Goal: Task Accomplishment & Management: Complete application form

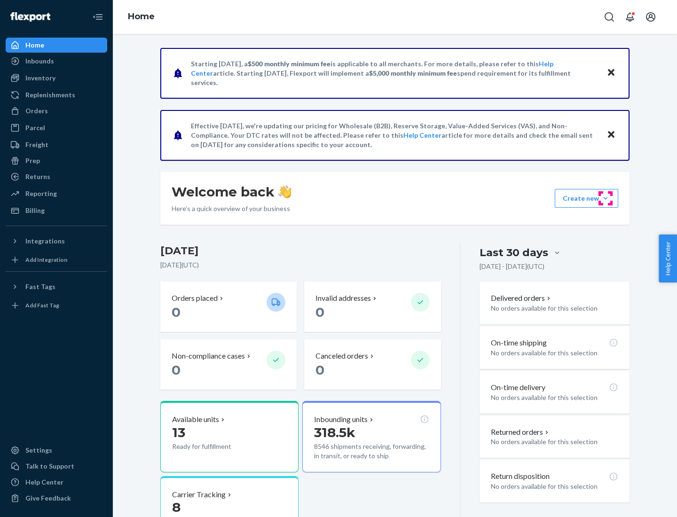
click at [605, 198] on button "Create new Create new inbound Create new order Create new product" at bounding box center [586, 198] width 63 height 19
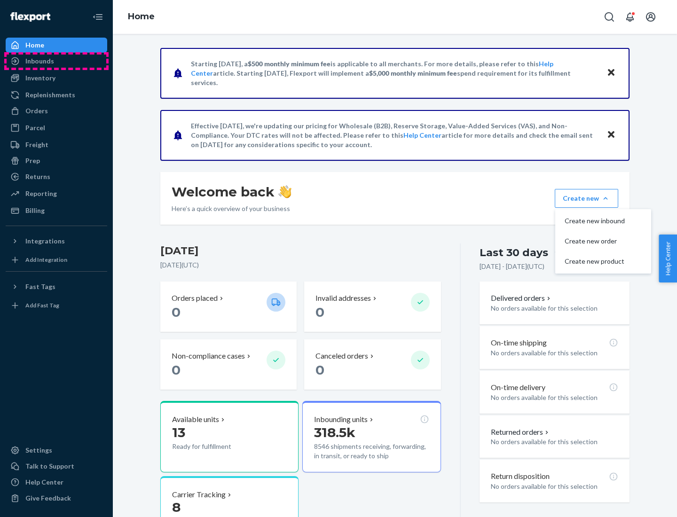
click at [56, 61] on div "Inbounds" at bounding box center [57, 61] width 100 height 13
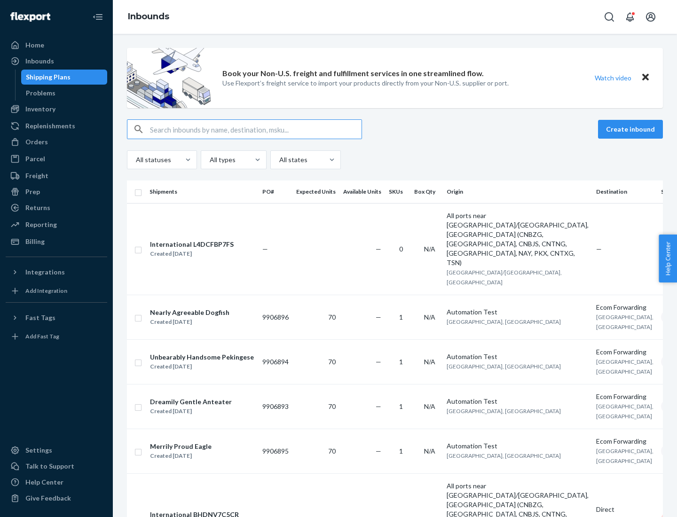
click at [632, 129] on button "Create inbound" at bounding box center [630, 129] width 65 height 19
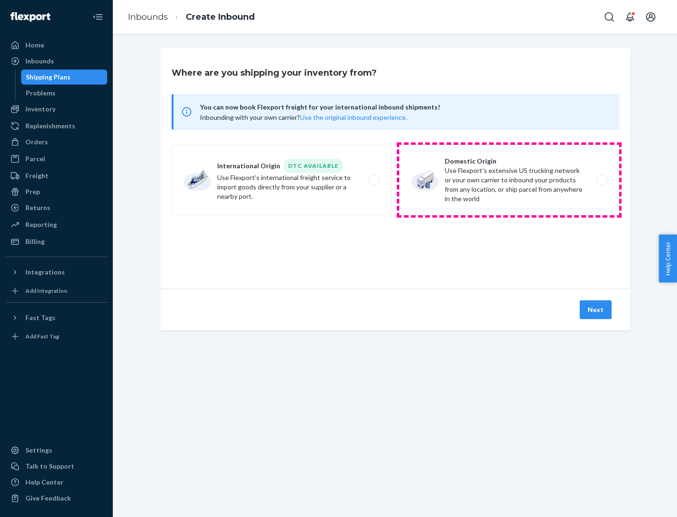
click at [509, 180] on label "Domestic Origin Use Flexport’s extensive US trucking network or your own carrie…" at bounding box center [509, 180] width 220 height 70
click at [601, 180] on input "Domestic Origin Use Flexport’s extensive US trucking network or your own carrie…" at bounding box center [604, 180] width 6 height 6
radio input "true"
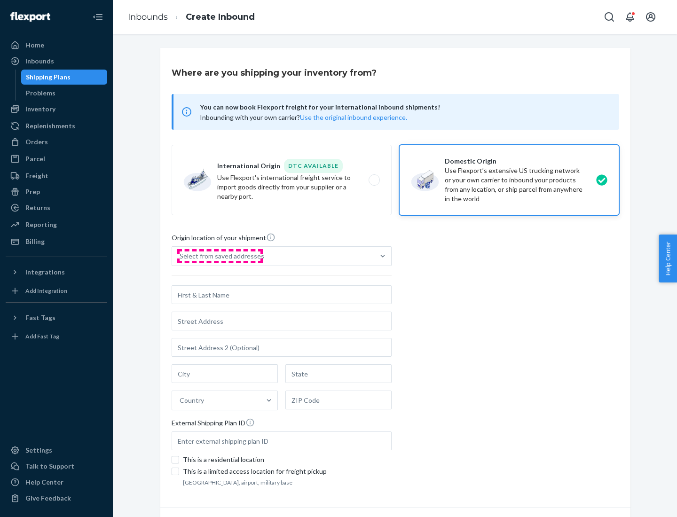
click at [219, 256] on div "Select from saved addresses" at bounding box center [222, 255] width 85 height 9
click at [180, 256] on input "Select from saved addresses" at bounding box center [180, 255] width 1 height 9
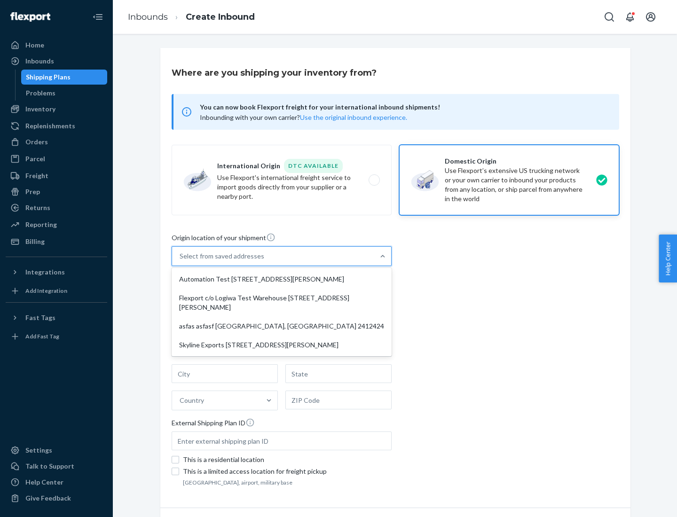
scroll to position [4, 0]
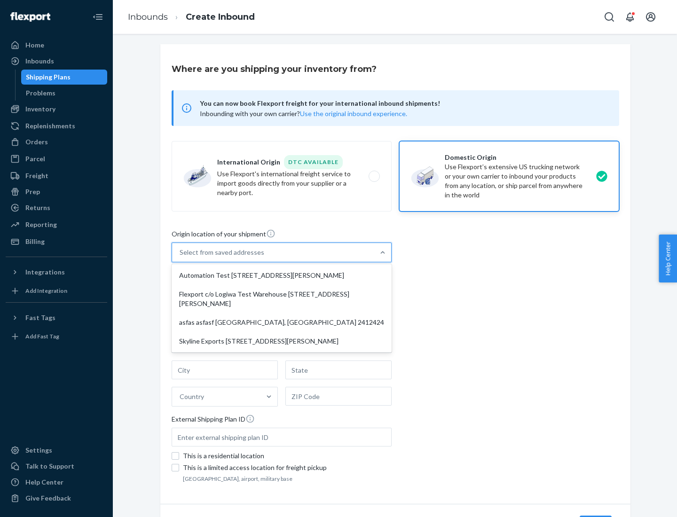
click at [281, 275] on div "Automation Test [STREET_ADDRESS][PERSON_NAME]" at bounding box center [281, 275] width 216 height 19
click at [180, 257] on input "option Automation Test [STREET_ADDRESS][PERSON_NAME] focused, 1 of 4. 4 results…" at bounding box center [180, 252] width 1 height 9
type input "Automation Test"
type input "9th Floor"
type input "[GEOGRAPHIC_DATA]"
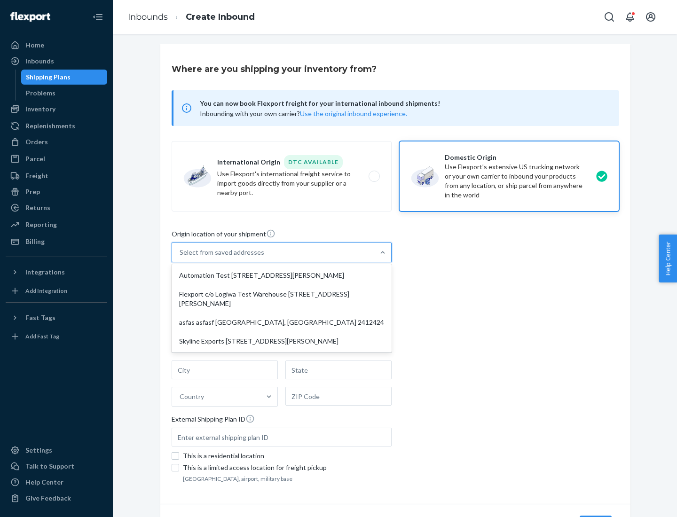
type input "CA"
type input "94104"
type input "[STREET_ADDRESS][PERSON_NAME]"
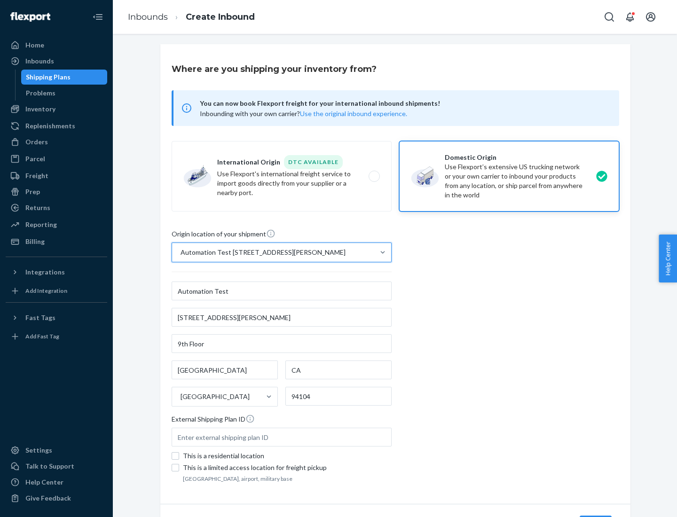
scroll to position [55, 0]
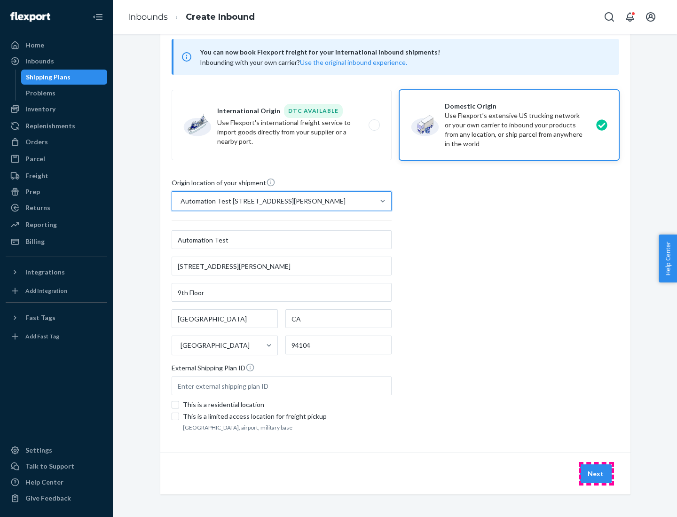
click at [596, 474] on button "Next" at bounding box center [595, 473] width 32 height 19
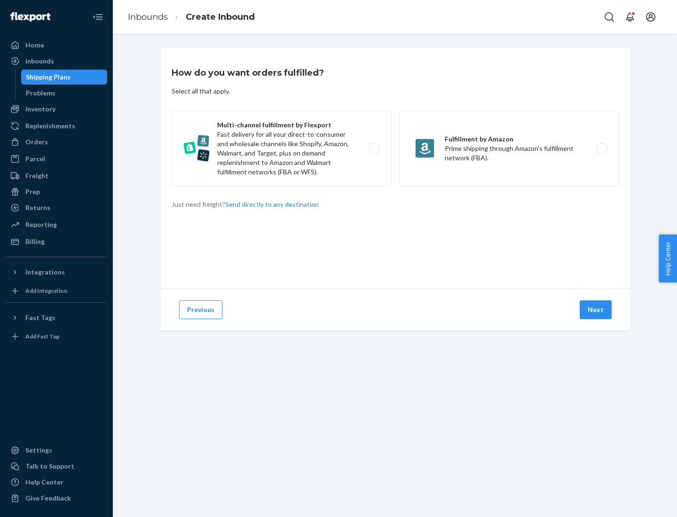
click at [281, 148] on label "Multi-channel fulfillment by Flexport Fast delivery for all your direct-to-cons…" at bounding box center [282, 148] width 220 height 75
click at [374, 148] on input "Multi-channel fulfillment by Flexport Fast delivery for all your direct-to-cons…" at bounding box center [377, 149] width 6 height 6
radio input "true"
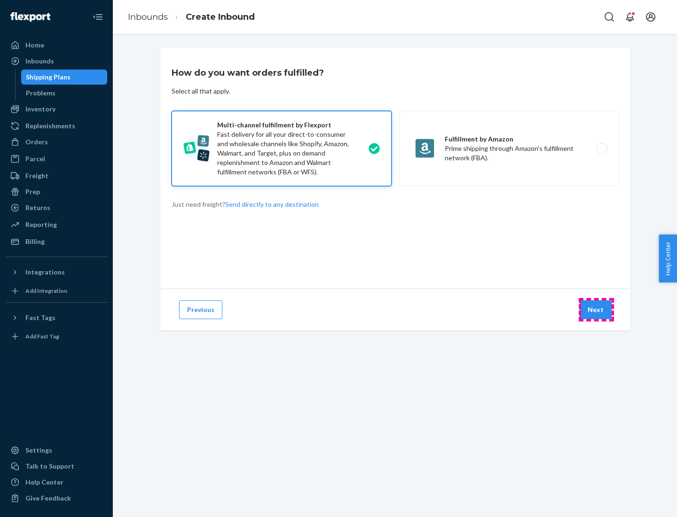
click at [596, 310] on button "Next" at bounding box center [595, 309] width 32 height 19
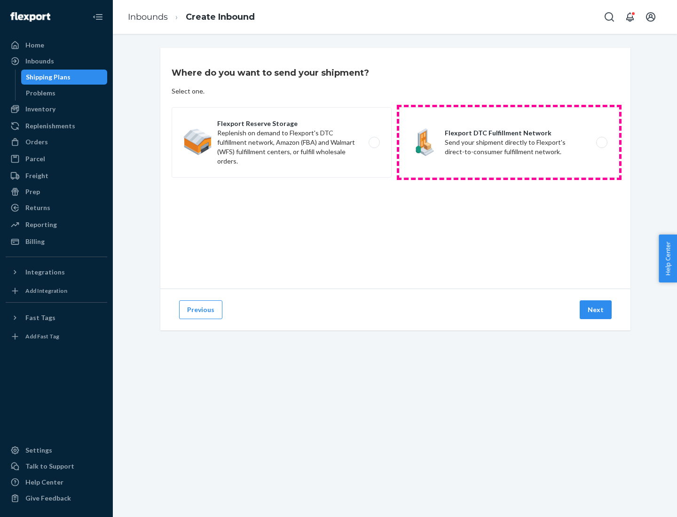
click at [509, 142] on label "Flexport DTC Fulfillment Network Send your shipment directly to Flexport's dire…" at bounding box center [509, 142] width 220 height 70
click at [601, 142] on input "Flexport DTC Fulfillment Network Send your shipment directly to Flexport's dire…" at bounding box center [604, 143] width 6 height 6
radio input "true"
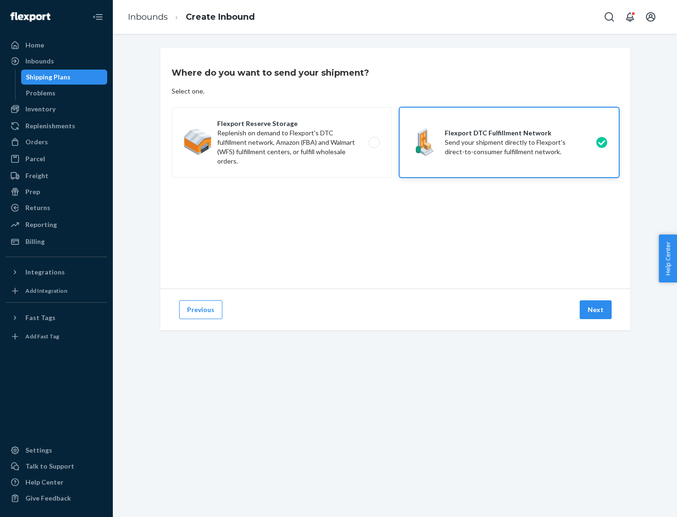
click at [596, 310] on button "Next" at bounding box center [595, 309] width 32 height 19
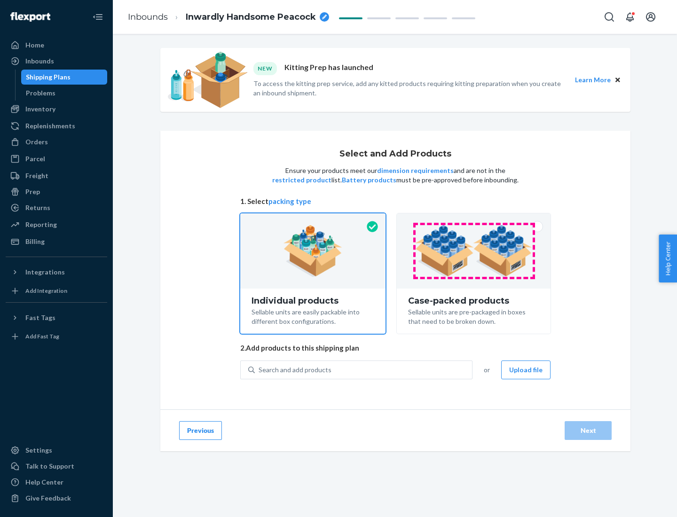
click at [474, 251] on img at bounding box center [473, 251] width 117 height 52
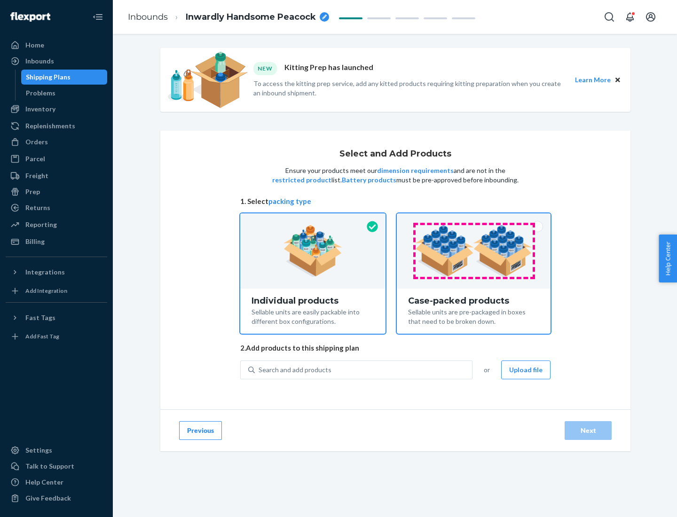
click at [474, 219] on input "Case-packed products Sellable units are pre-packaged in boxes that need to be b…" at bounding box center [473, 216] width 6 height 6
radio input "true"
radio input "false"
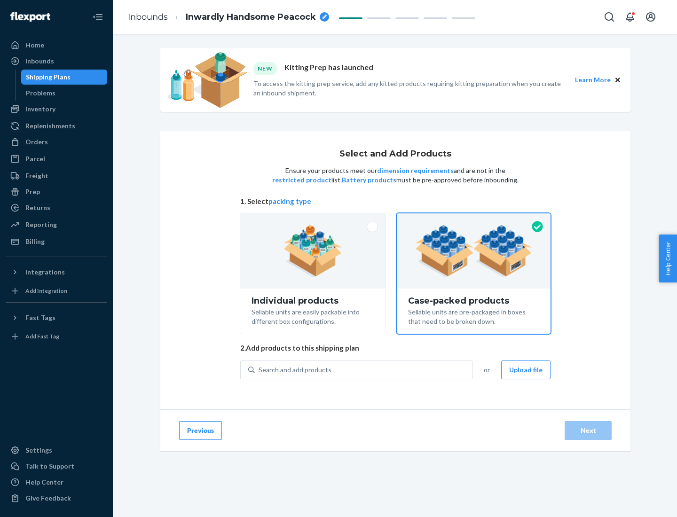
click at [364, 369] on div "Search and add products" at bounding box center [363, 369] width 217 height 17
click at [259, 369] on input "Search and add products" at bounding box center [258, 369] width 1 height 9
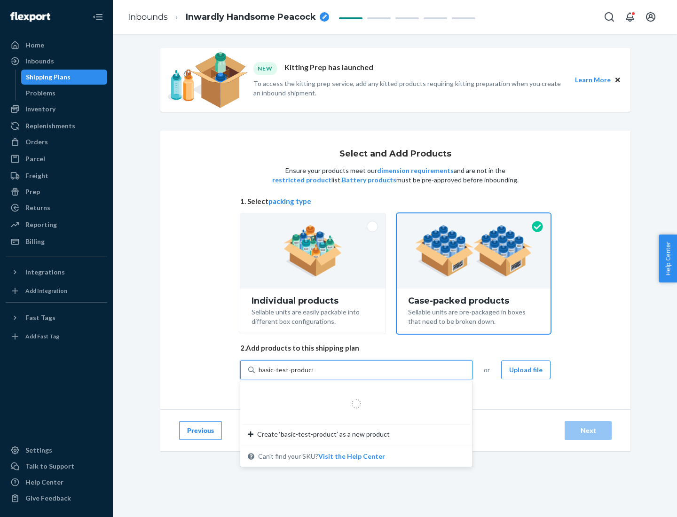
type input "basic-test-product-1"
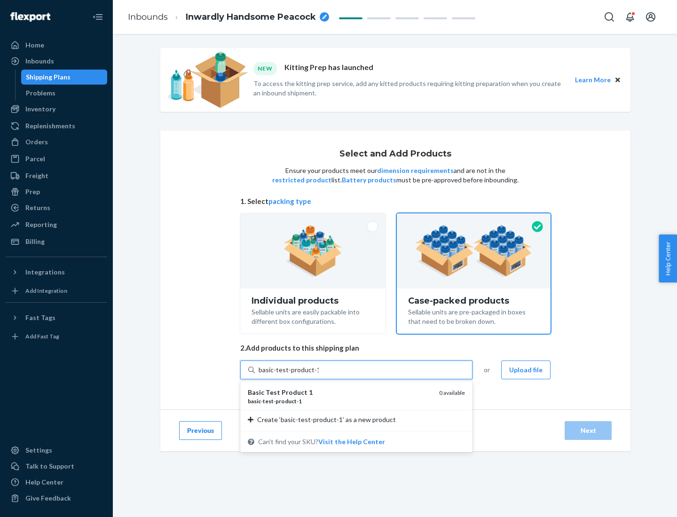
click at [340, 401] on div "basic - test - product - 1" at bounding box center [340, 401] width 184 height 8
click at [319, 375] on input "basic-test-product-1" at bounding box center [288, 369] width 60 height 9
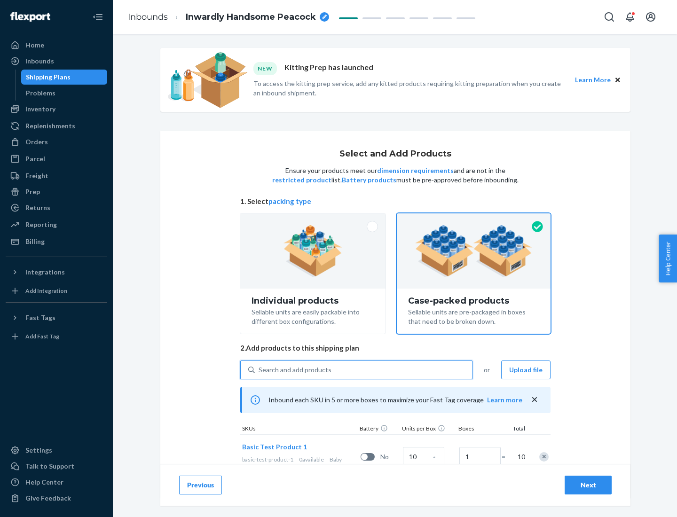
scroll to position [34, 0]
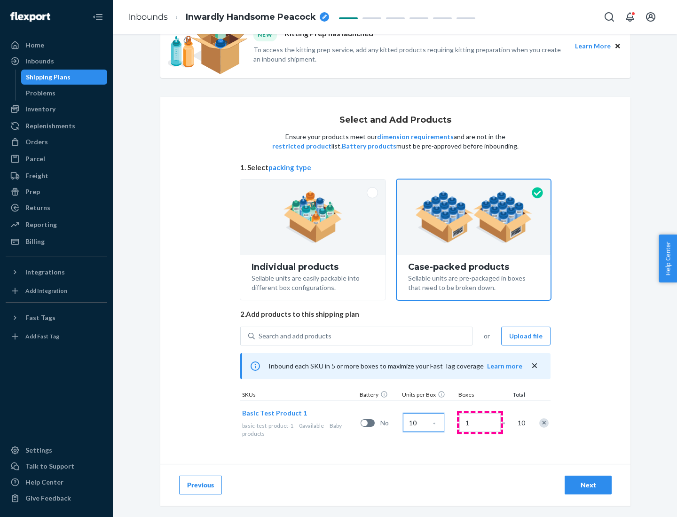
type input "10"
type input "7"
click at [588, 485] on div "Next" at bounding box center [587, 484] width 31 height 9
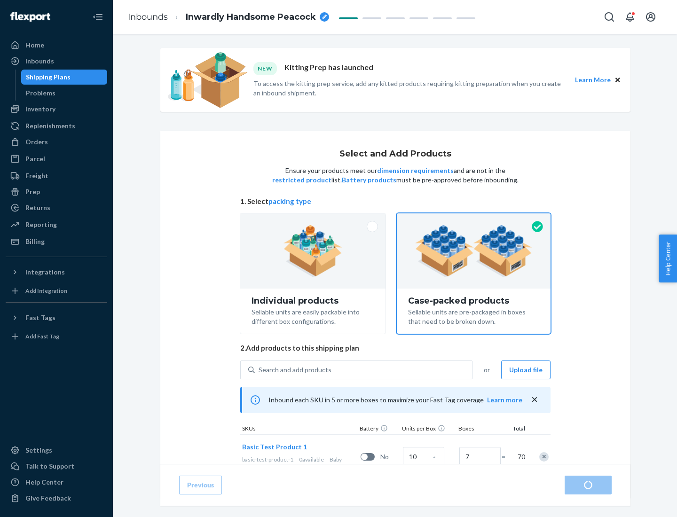
radio input "true"
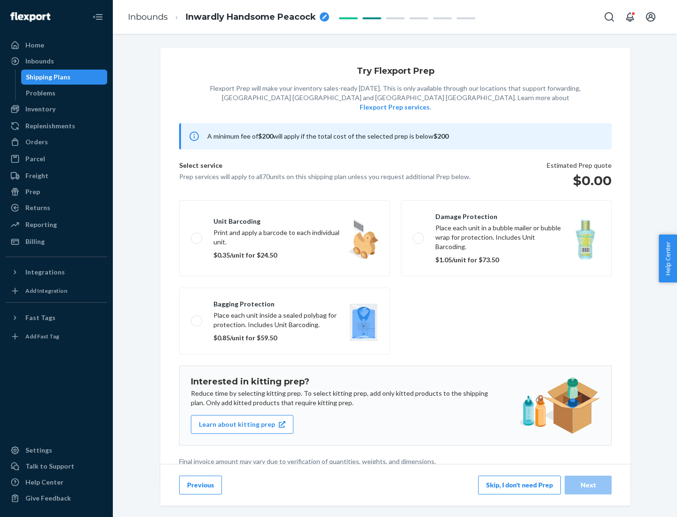
scroll to position [2, 0]
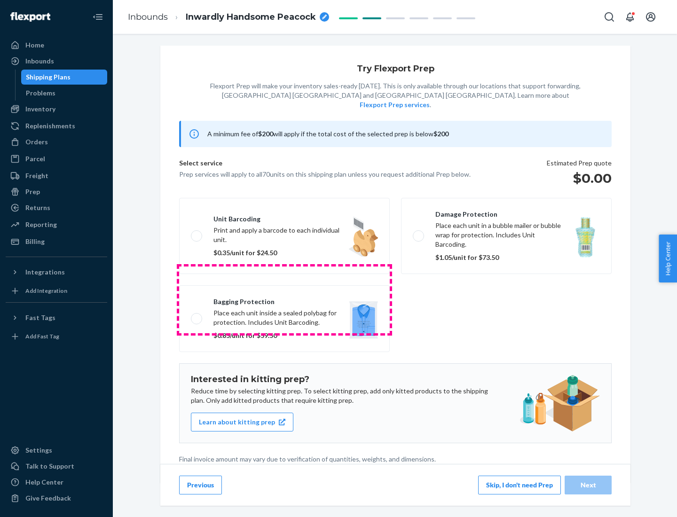
click at [284, 299] on label "Bagging protection Place each unit inside a sealed polybag for protection. Incl…" at bounding box center [284, 318] width 211 height 67
click at [197, 315] on input "Bagging protection Place each unit inside a sealed polybag for protection. Incl…" at bounding box center [194, 318] width 6 height 6
checkbox input "true"
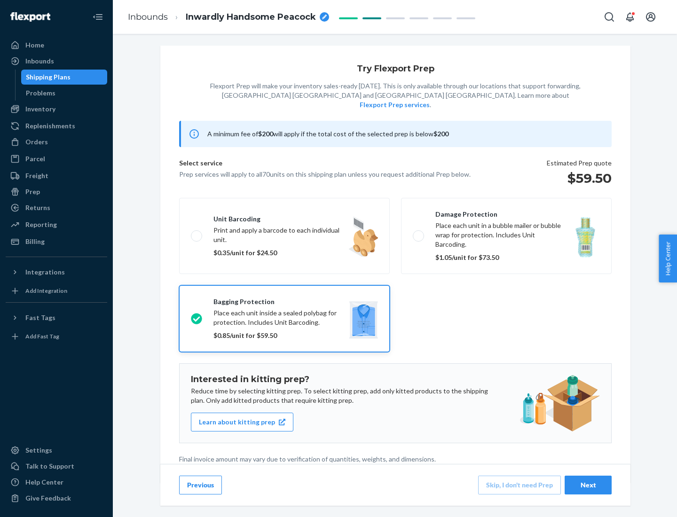
click at [588, 485] on div "Next" at bounding box center [587, 484] width 31 height 9
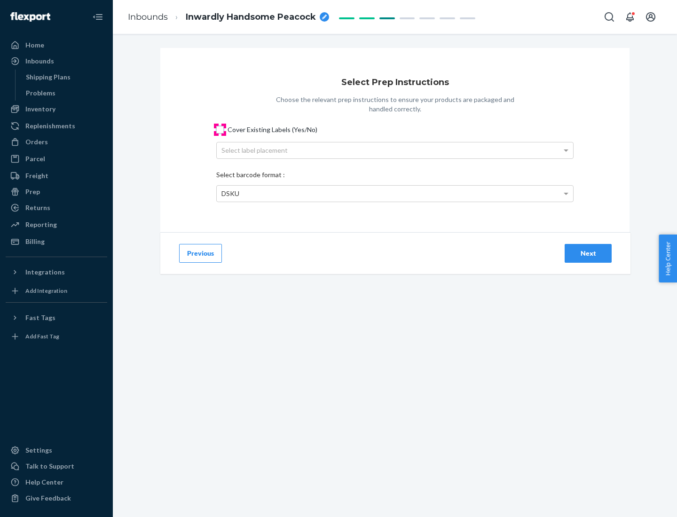
click at [220, 129] on input "Cover Existing Labels (Yes/No)" at bounding box center [220, 130] width 8 height 8
checkbox input "true"
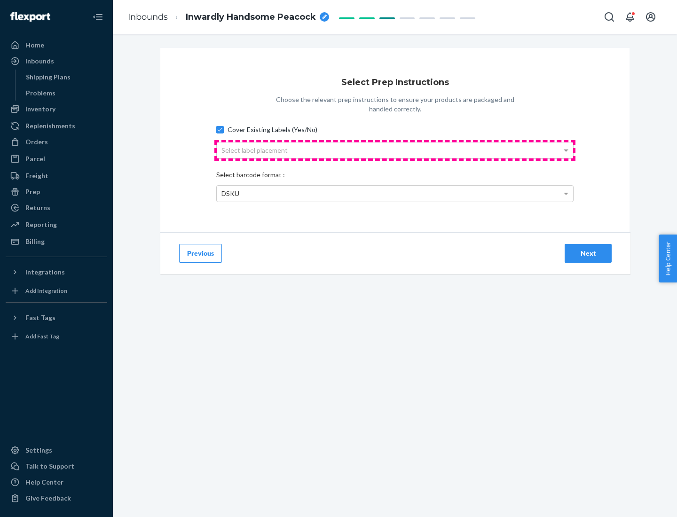
click at [395, 150] on div "Select label placement" at bounding box center [395, 150] width 356 height 16
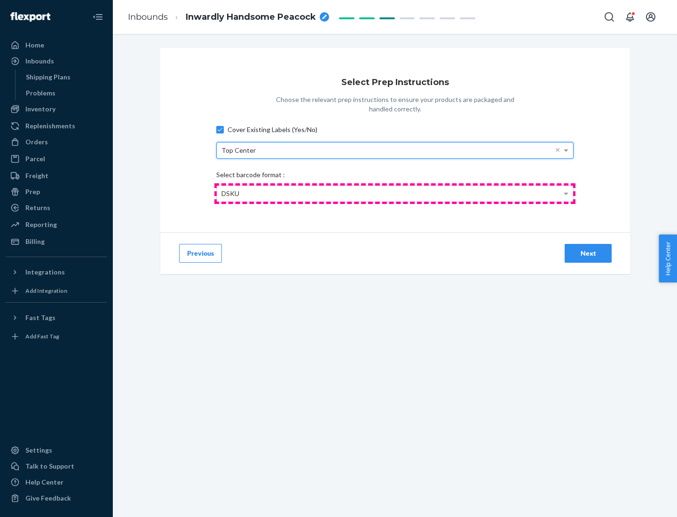
click at [395, 193] on div "DSKU" at bounding box center [395, 194] width 356 height 16
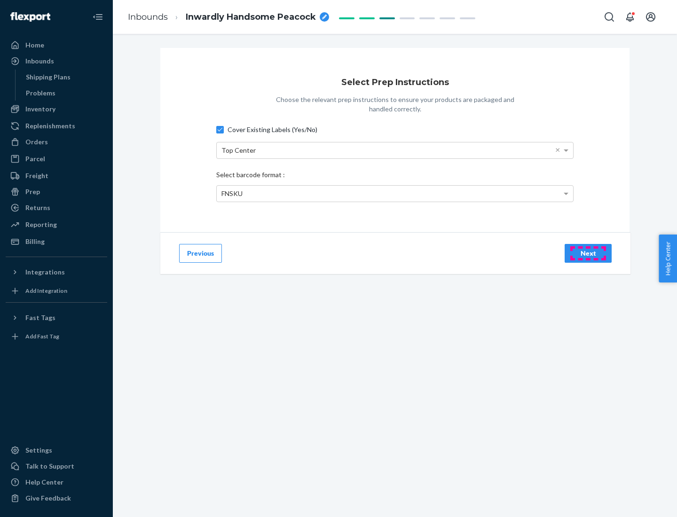
click at [588, 253] on div "Next" at bounding box center [587, 253] width 31 height 9
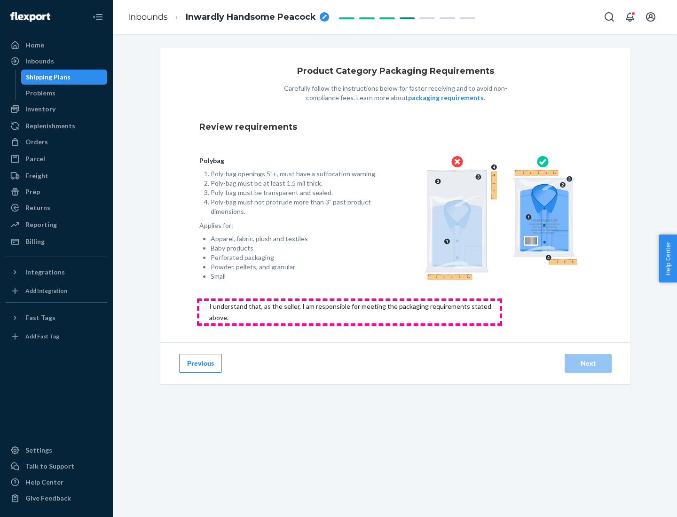
click at [349, 312] on input "checkbox" at bounding box center [355, 312] width 313 height 23
checkbox input "true"
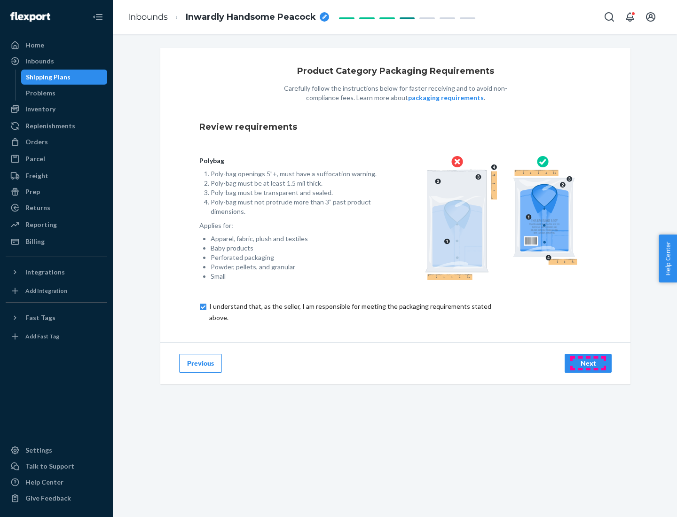
click at [588, 363] on div "Next" at bounding box center [587, 363] width 31 height 9
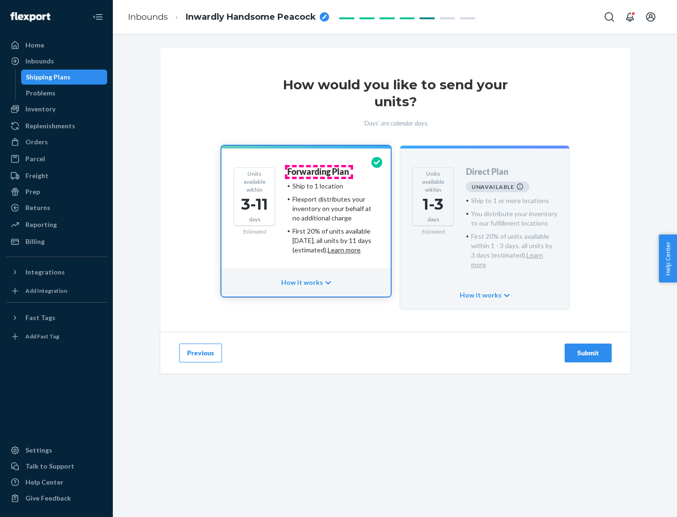
click at [319, 172] on h4 "Forwarding Plan" at bounding box center [318, 171] width 62 height 9
click at [588, 348] on div "Submit" at bounding box center [587, 352] width 31 height 9
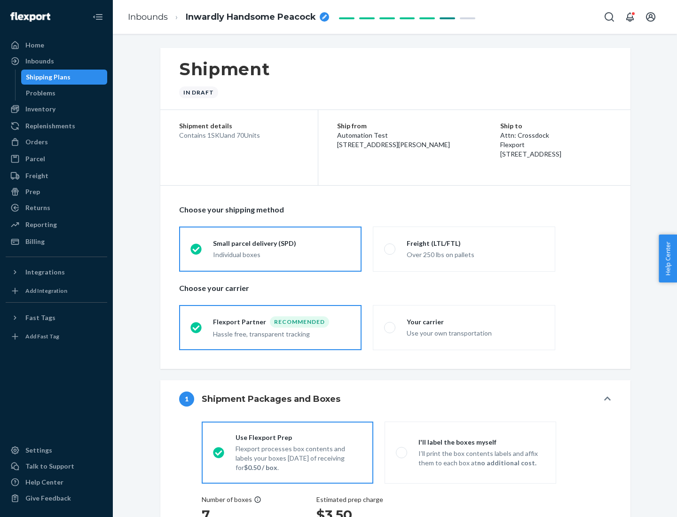
radio input "true"
radio input "false"
radio input "true"
radio input "false"
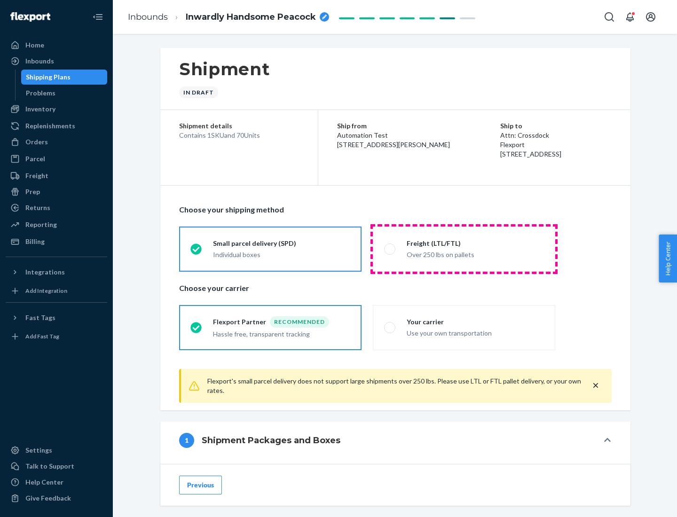
click at [464, 249] on div "Over 250 lbs on pallets" at bounding box center [474, 253] width 137 height 11
click at [390, 249] on input "Freight (LTL/FTL) Over 250 lbs on pallets" at bounding box center [387, 249] width 6 height 6
radio input "true"
radio input "false"
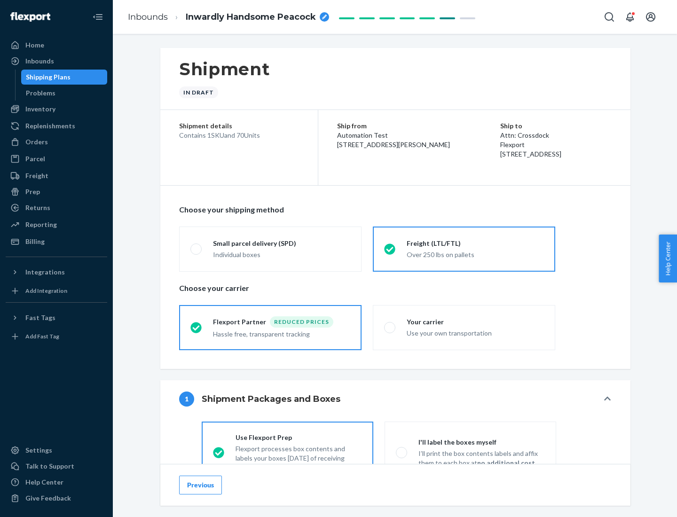
scroll to position [52, 0]
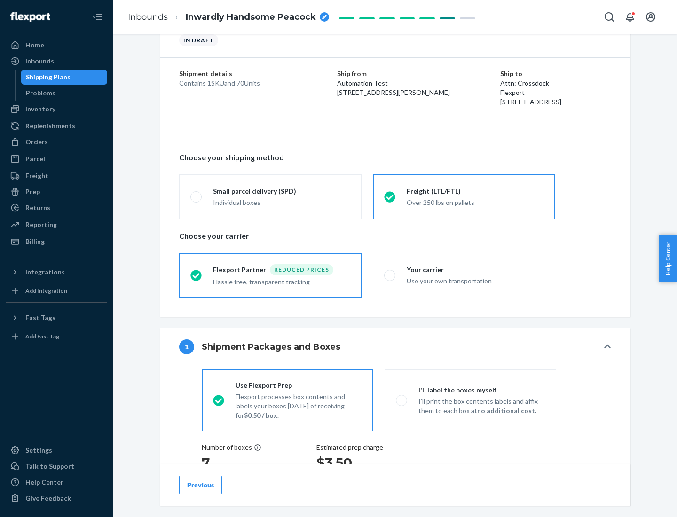
click at [464, 275] on div "Use your own transportation" at bounding box center [474, 279] width 137 height 11
click at [390, 275] on input "Your carrier Use your own transportation" at bounding box center [387, 275] width 6 height 6
radio input "true"
radio input "false"
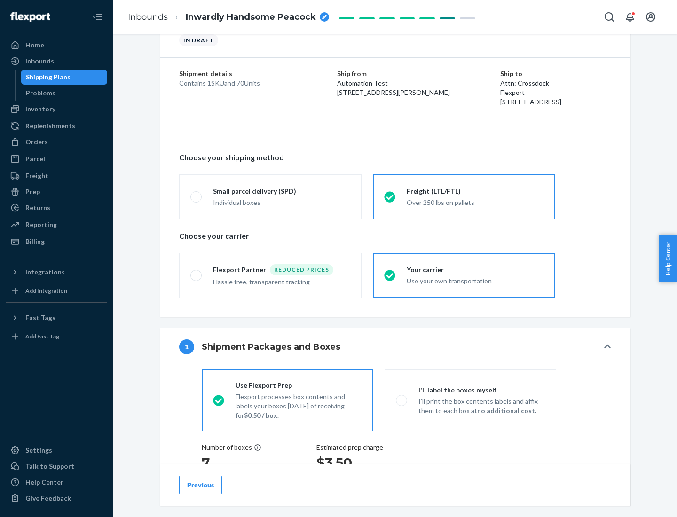
scroll to position [177, 0]
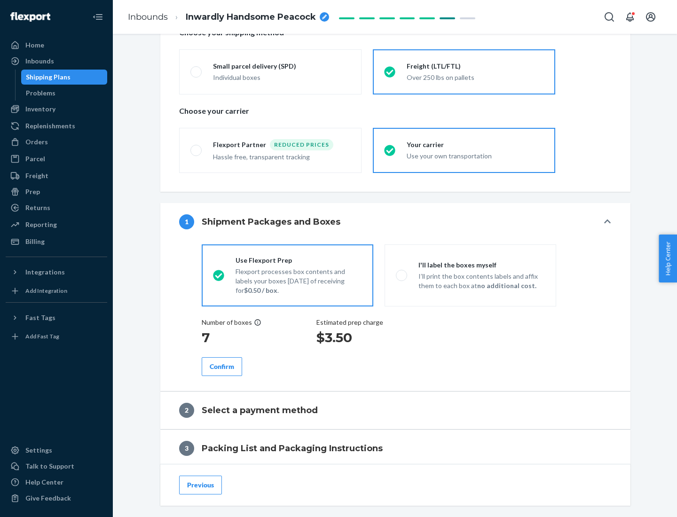
click at [470, 275] on p "I’ll print the box contents labels and affix them to each box at no additional …" at bounding box center [481, 281] width 126 height 19
click at [402, 275] on input "I'll label the boxes myself I’ll print the box contents labels and affix them t…" at bounding box center [399, 275] width 6 height 6
radio input "true"
radio input "false"
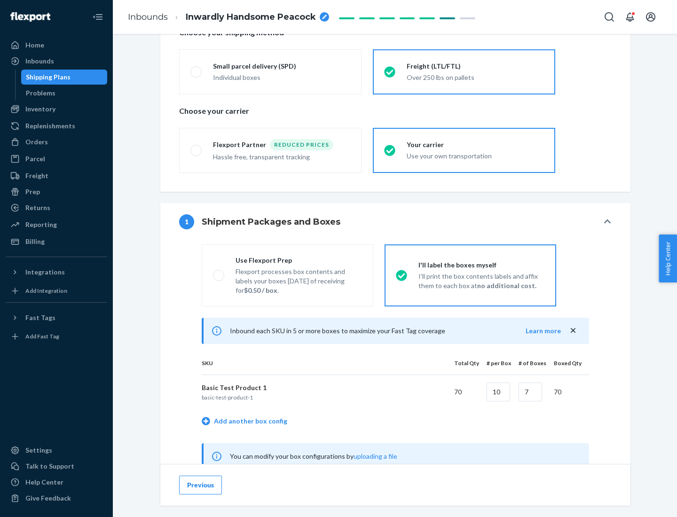
scroll to position [294, 0]
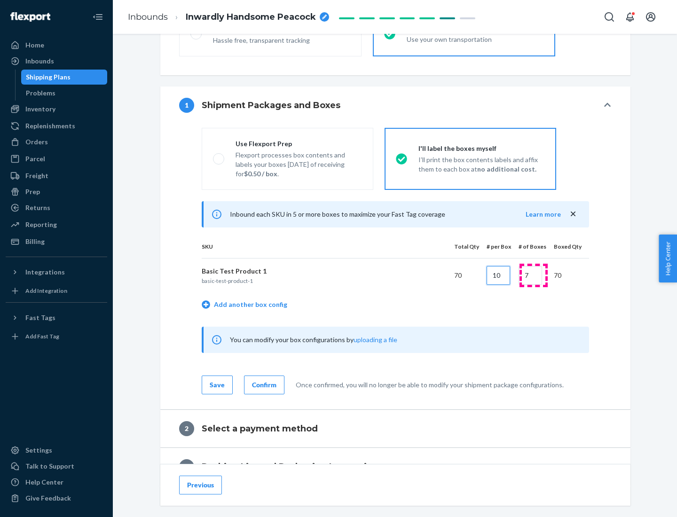
type input "10"
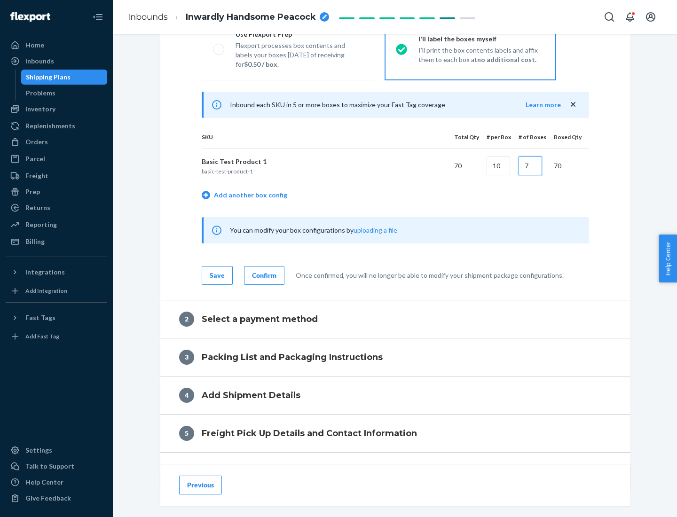
type input "7"
click at [263, 275] on div "Confirm" at bounding box center [264, 275] width 24 height 9
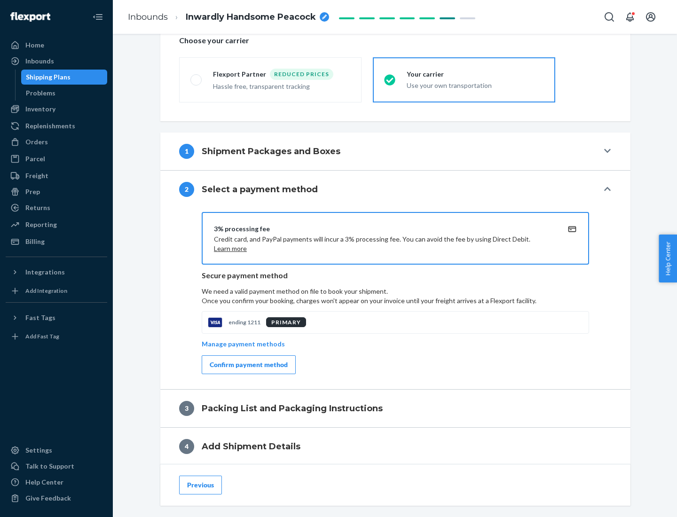
scroll to position [337, 0]
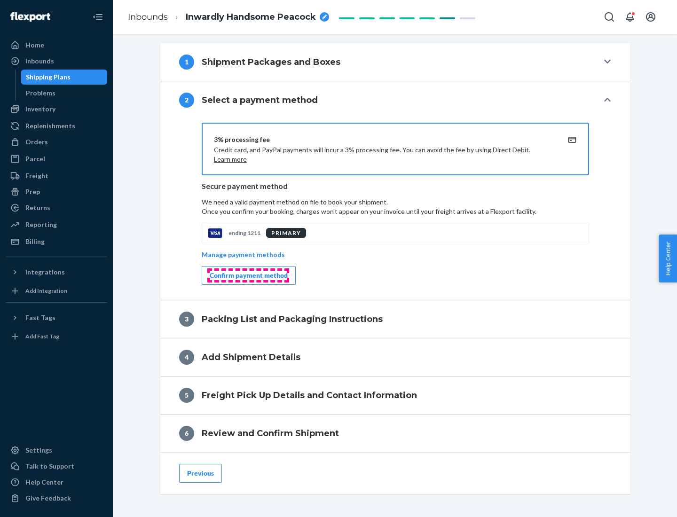
click at [248, 275] on div "Confirm payment method" at bounding box center [249, 275] width 78 height 9
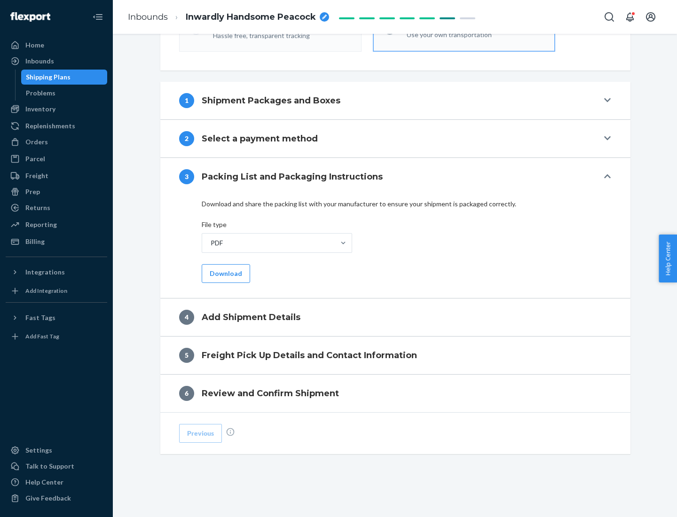
scroll to position [297, 0]
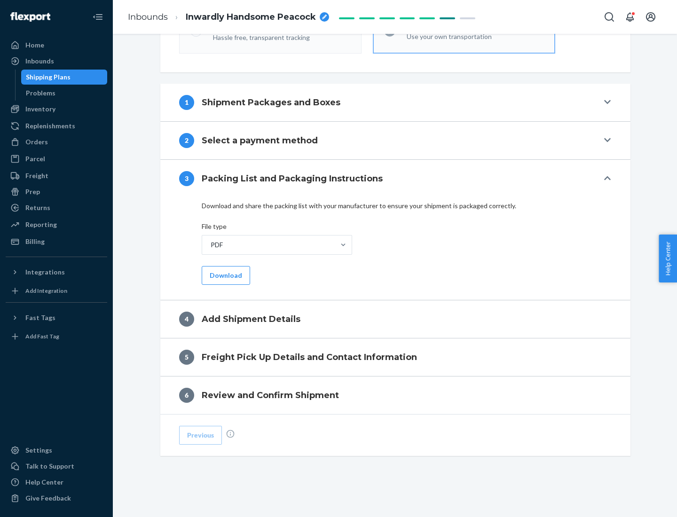
click at [225, 275] on button "Download" at bounding box center [226, 275] width 48 height 19
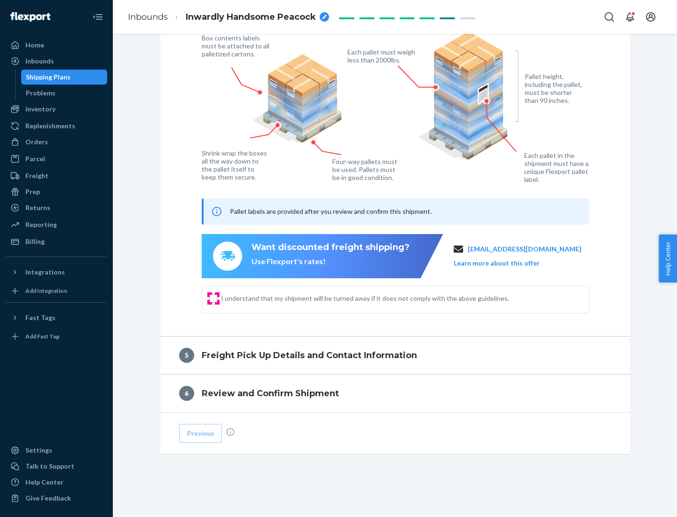
click at [213, 298] on input "I understand that my shipment will be turned away if it does not comply with th…" at bounding box center [214, 299] width 8 height 8
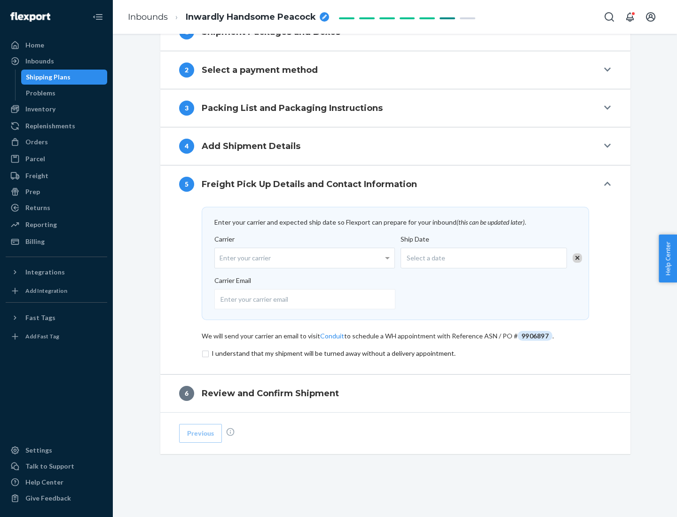
scroll to position [367, 0]
click at [395, 353] on input "checkbox" at bounding box center [395, 353] width 387 height 11
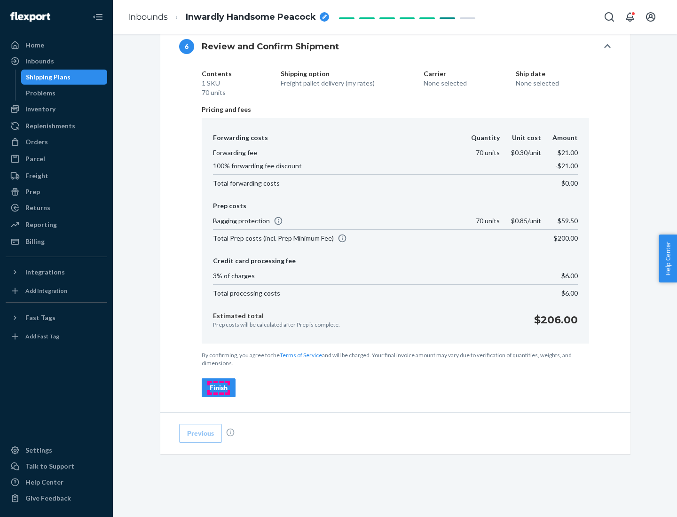
click at [219, 388] on div "Finish" at bounding box center [219, 387] width 18 height 9
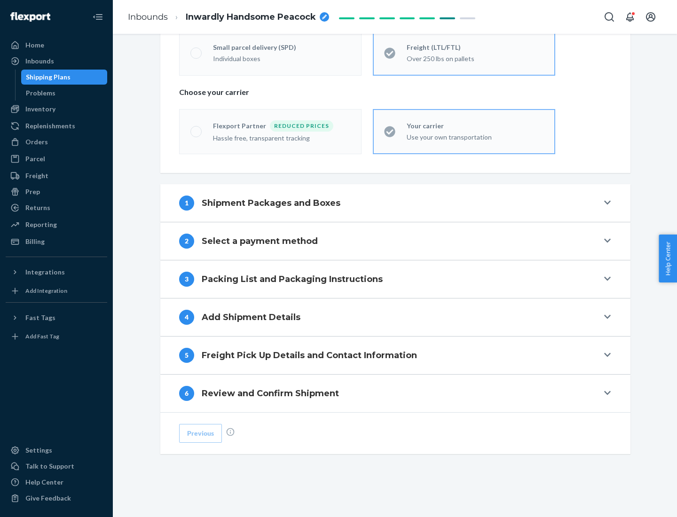
scroll to position [196, 0]
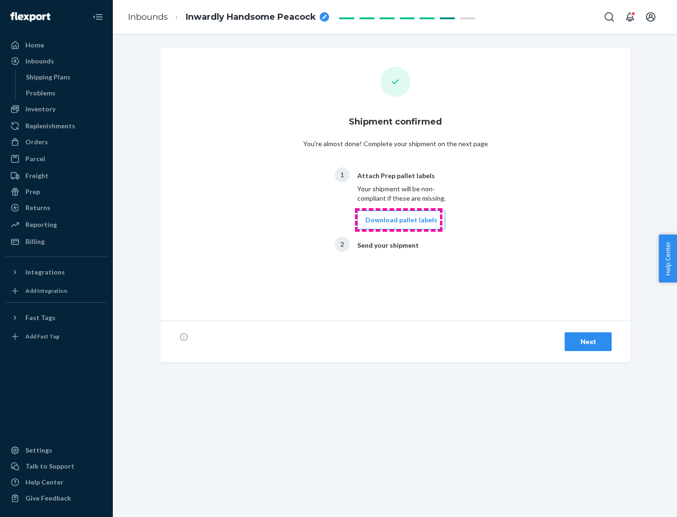
click at [399, 220] on button "Download pallet labels" at bounding box center [401, 220] width 88 height 19
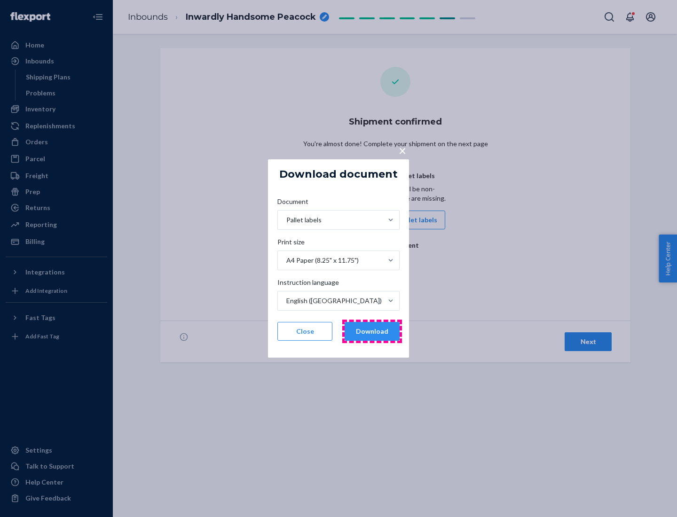
click at [372, 331] on button "Download" at bounding box center [371, 331] width 55 height 19
click at [402, 150] on span "×" at bounding box center [403, 150] width 8 height 16
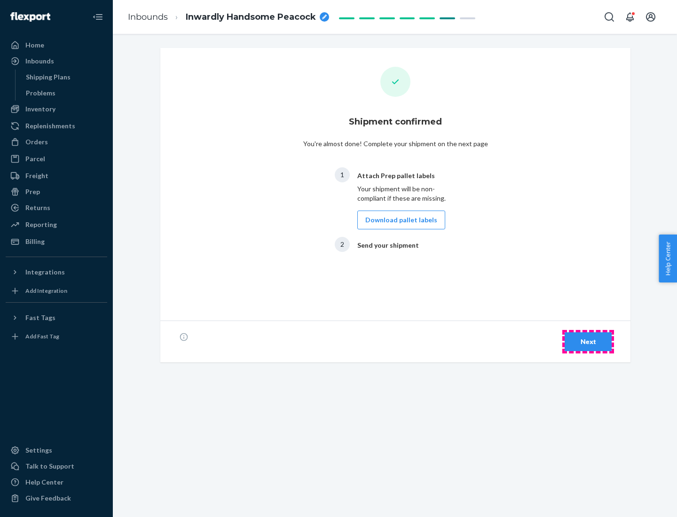
click at [588, 342] on div "Next" at bounding box center [587, 341] width 31 height 9
